Goal: Navigation & Orientation: Find specific page/section

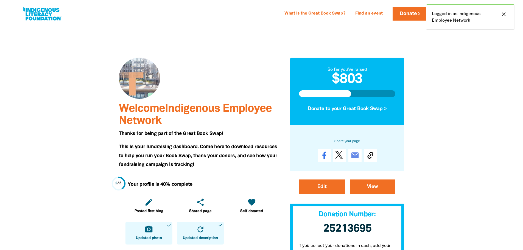
drag, startPoint x: 0, startPoint y: 0, endPoint x: 501, endPoint y: 12, distance: 501.4
click at [501, 12] on icon "close" at bounding box center [503, 14] width 7 height 7
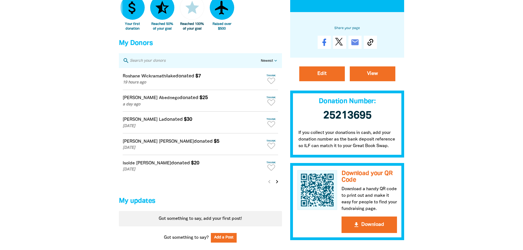
scroll to position [412, 0]
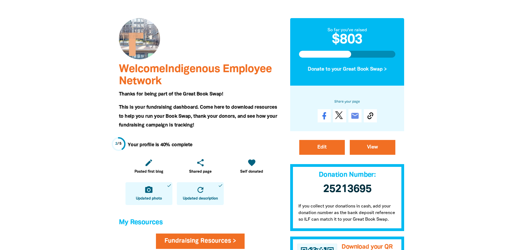
scroll to position [0, 0]
